Goal: Navigation & Orientation: Find specific page/section

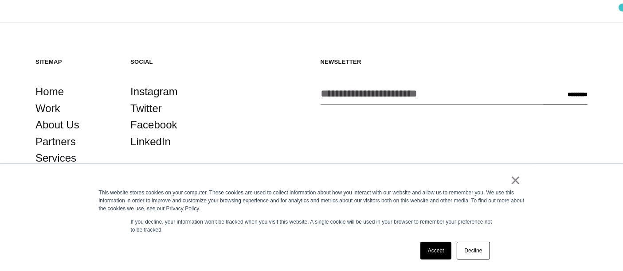
scroll to position [2103, 0]
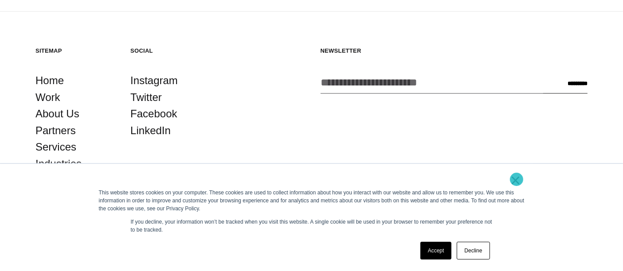
click at [516, 180] on link "×" at bounding box center [515, 180] width 11 height 8
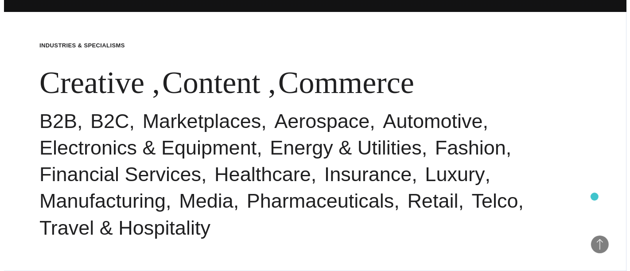
scroll to position [0, 0]
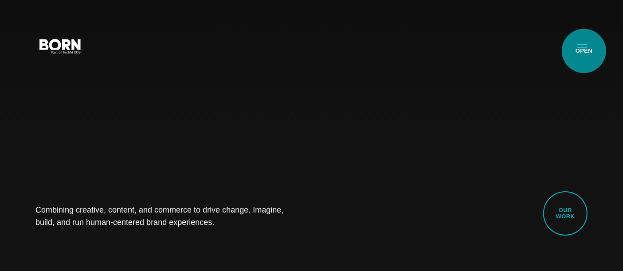
click at [584, 51] on button "Primary Menu" at bounding box center [581, 45] width 21 height 19
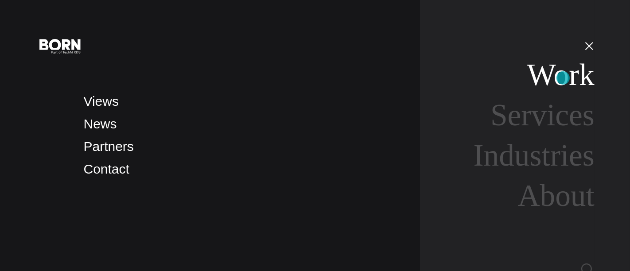
click at [563, 78] on link "Work" at bounding box center [561, 75] width 67 height 34
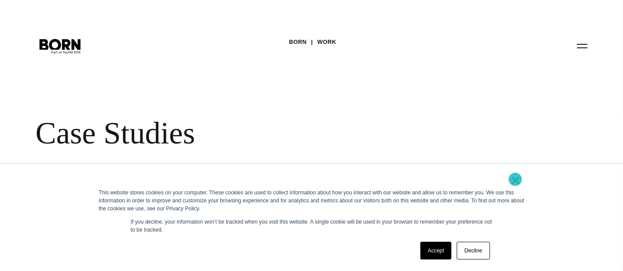
click at [515, 180] on link "×" at bounding box center [515, 180] width 11 height 8
